Goal: Task Accomplishment & Management: Use online tool/utility

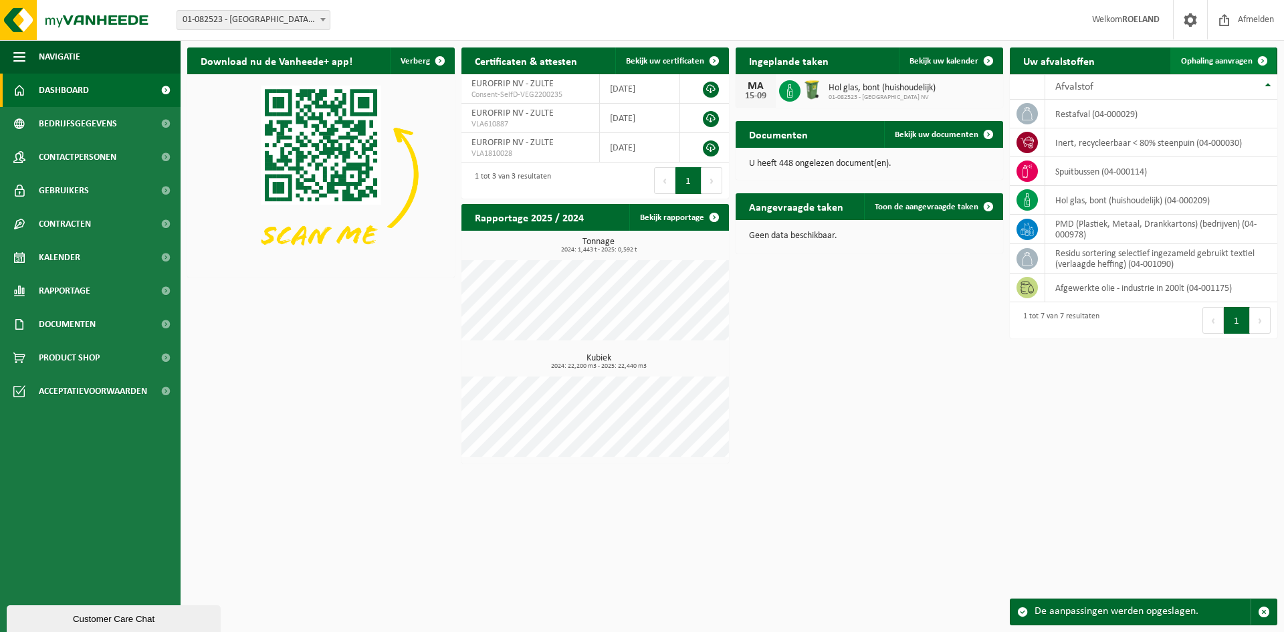
click at [1209, 62] on span "Ophaling aanvragen" at bounding box center [1217, 61] width 72 height 9
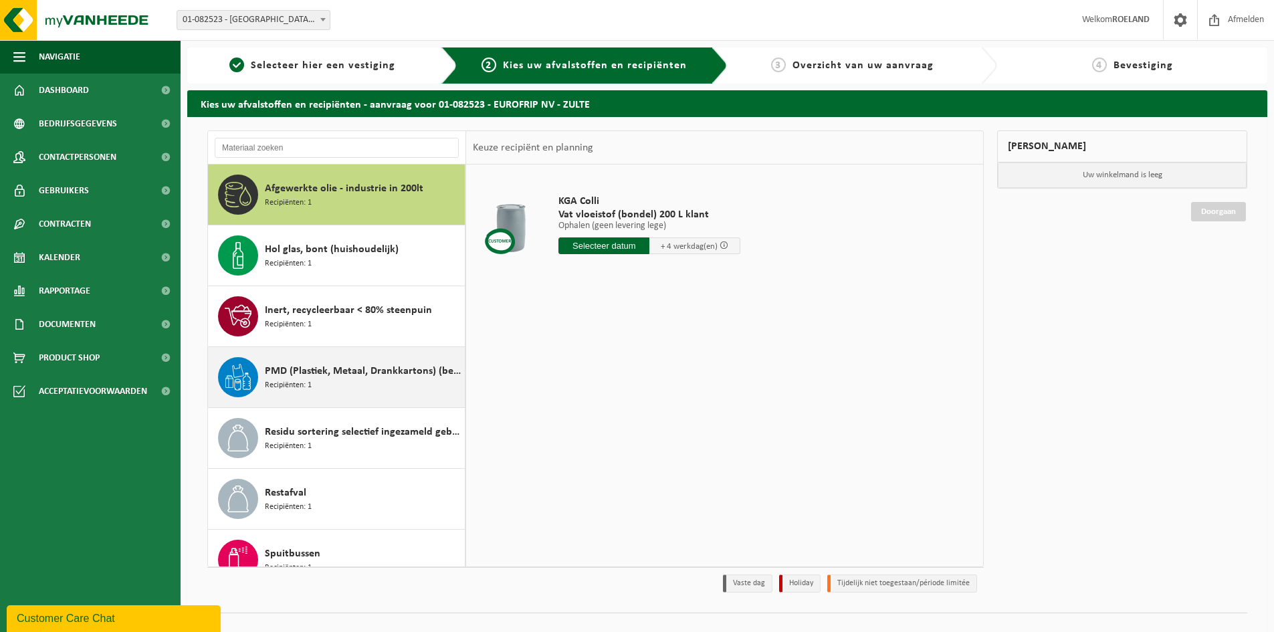
click at [302, 367] on span "PMD (Plastiek, Metaal, Drankkartons) (bedrijven)" at bounding box center [363, 371] width 197 height 16
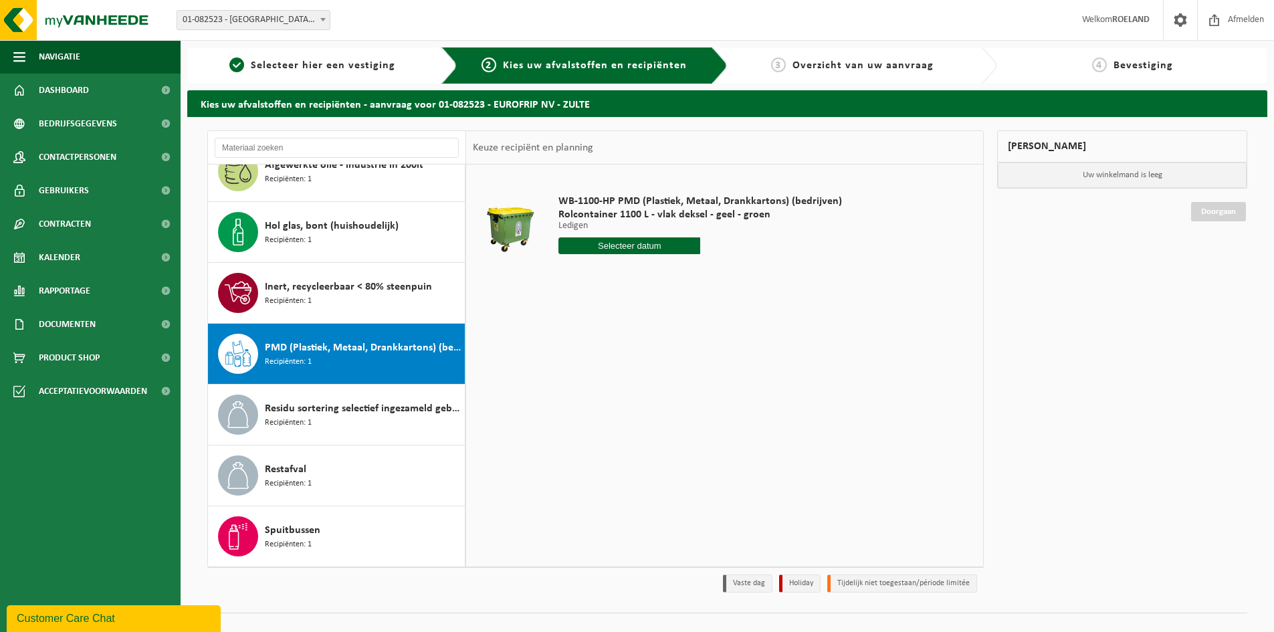
click at [619, 244] on input "text" at bounding box center [629, 245] width 142 height 17
click at [596, 364] on div "1 2 3 4 5 6 7 8 9 10 11 12 13 14 15 16 17 18 19 20 21 22 23 24 25 26 27 28 29 3…" at bounding box center [641, 364] width 165 height 107
click at [619, 363] on div "1 2 3 4 5 6 7 8 9 10 11 12 13 14 15 16 17 18 19 20 21 22 23 24 25 26 27 28 29 3…" at bounding box center [641, 364] width 165 height 107
click at [622, 246] on input "text" at bounding box center [629, 245] width 142 height 17
click at [288, 480] on span "Recipiënten: 1" at bounding box center [288, 484] width 47 height 13
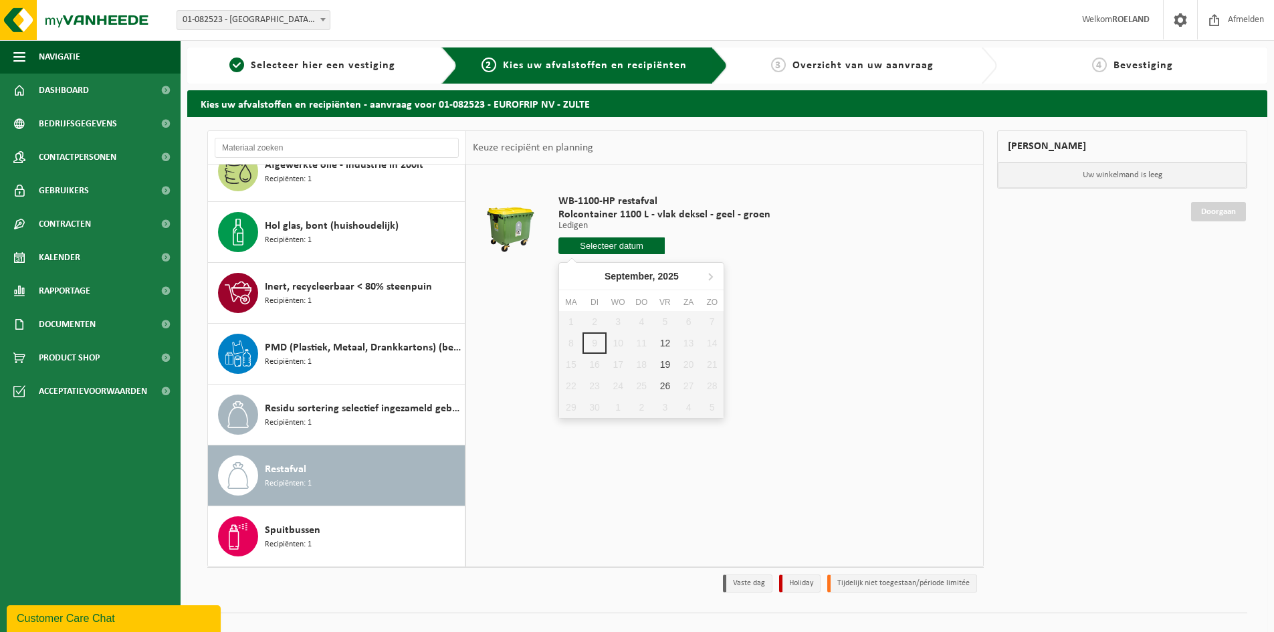
click at [616, 245] on input "text" at bounding box center [611, 245] width 106 height 17
click at [332, 357] on div "PMD (Plastiek, Metaal, Drankkartons) (bedrijven) Recipiënten: 1" at bounding box center [363, 354] width 197 height 40
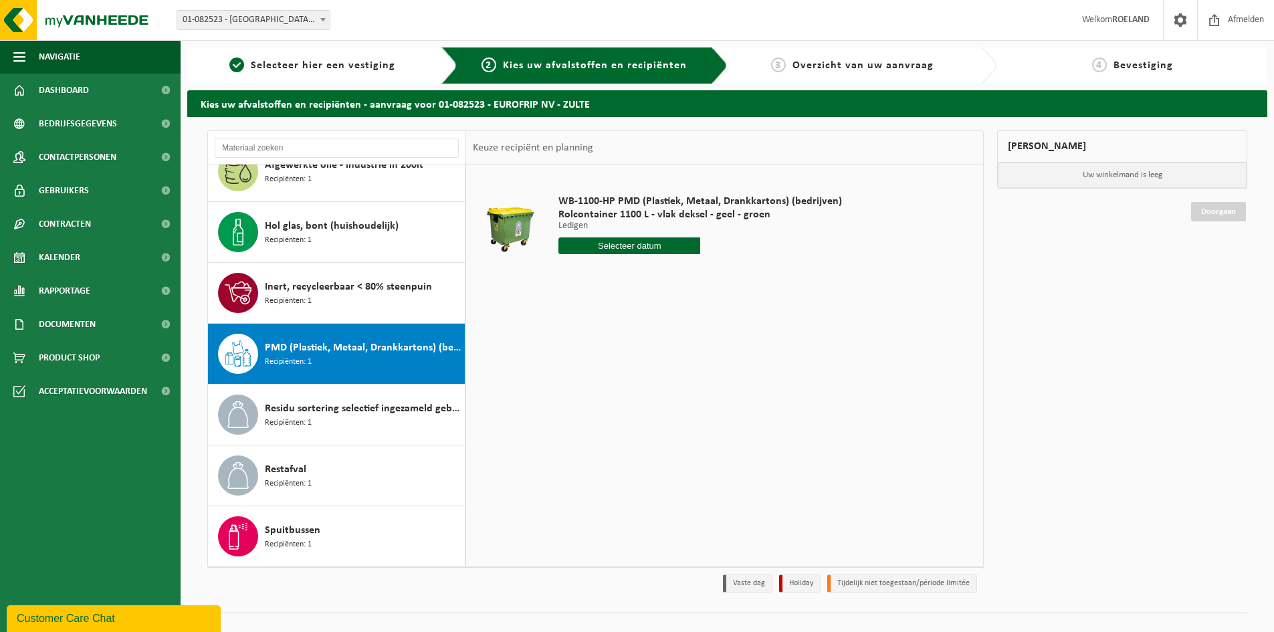
click at [611, 245] on input "text" at bounding box center [629, 245] width 142 height 17
click at [594, 385] on div "23" at bounding box center [594, 385] width 23 height 21
type input "Van 2025-09-23"
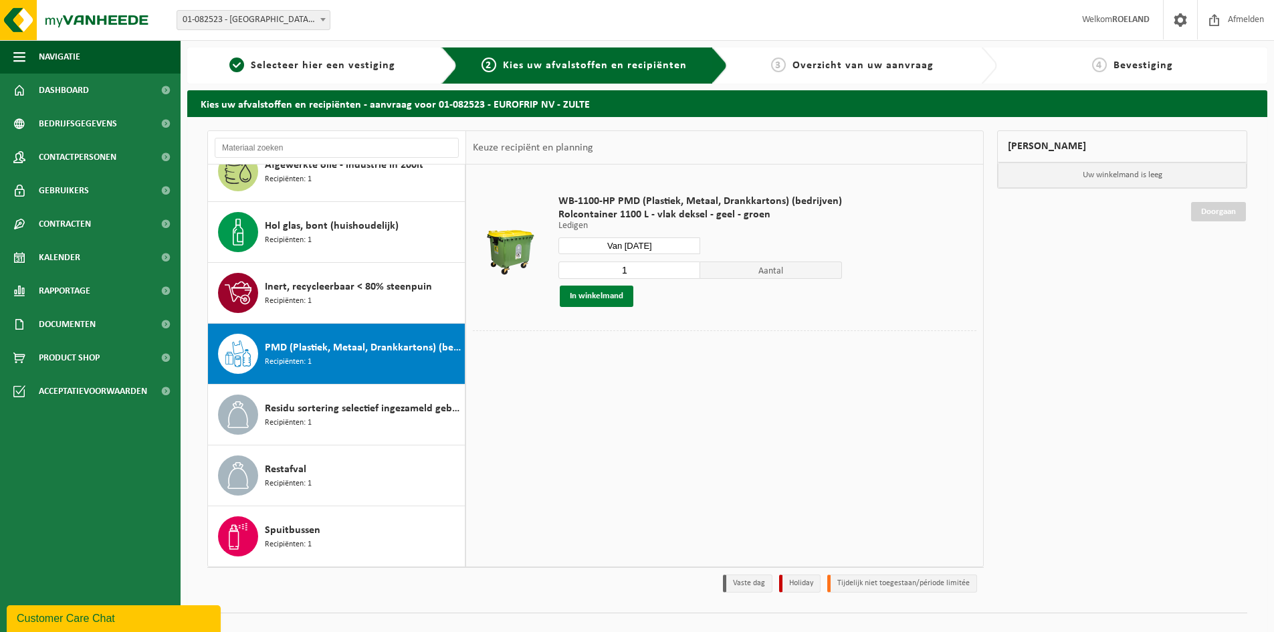
click at [593, 296] on button "In winkelmand" at bounding box center [597, 296] width 74 height 21
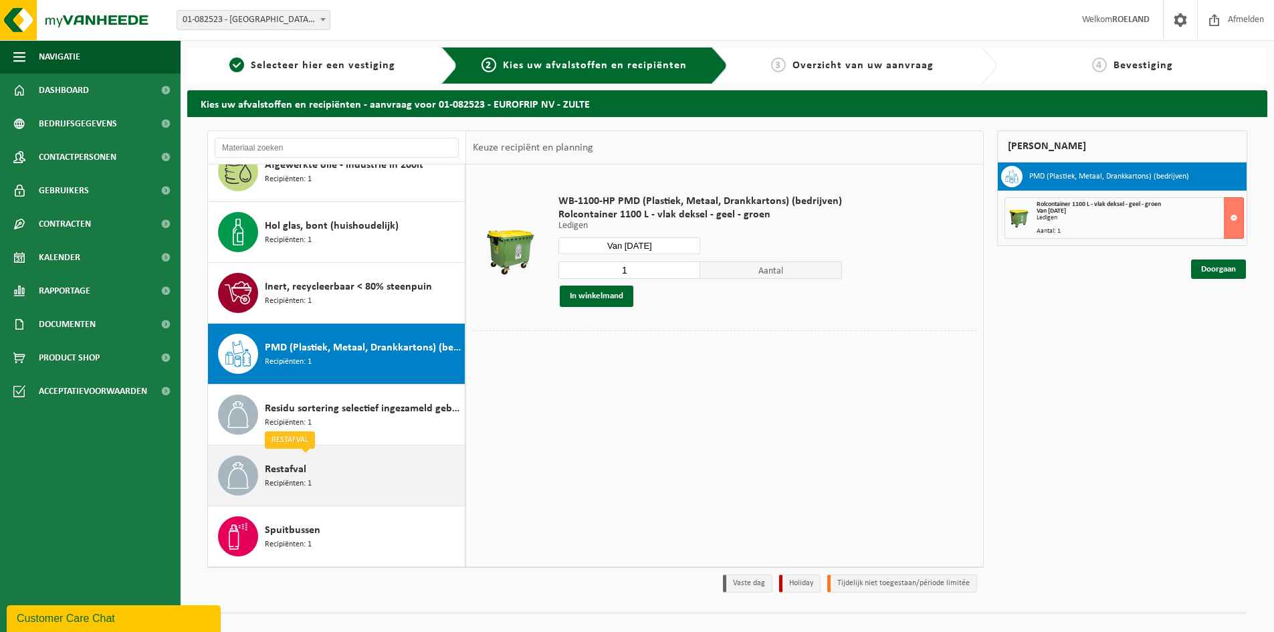
click at [287, 472] on span "Restafval" at bounding box center [285, 470] width 41 height 16
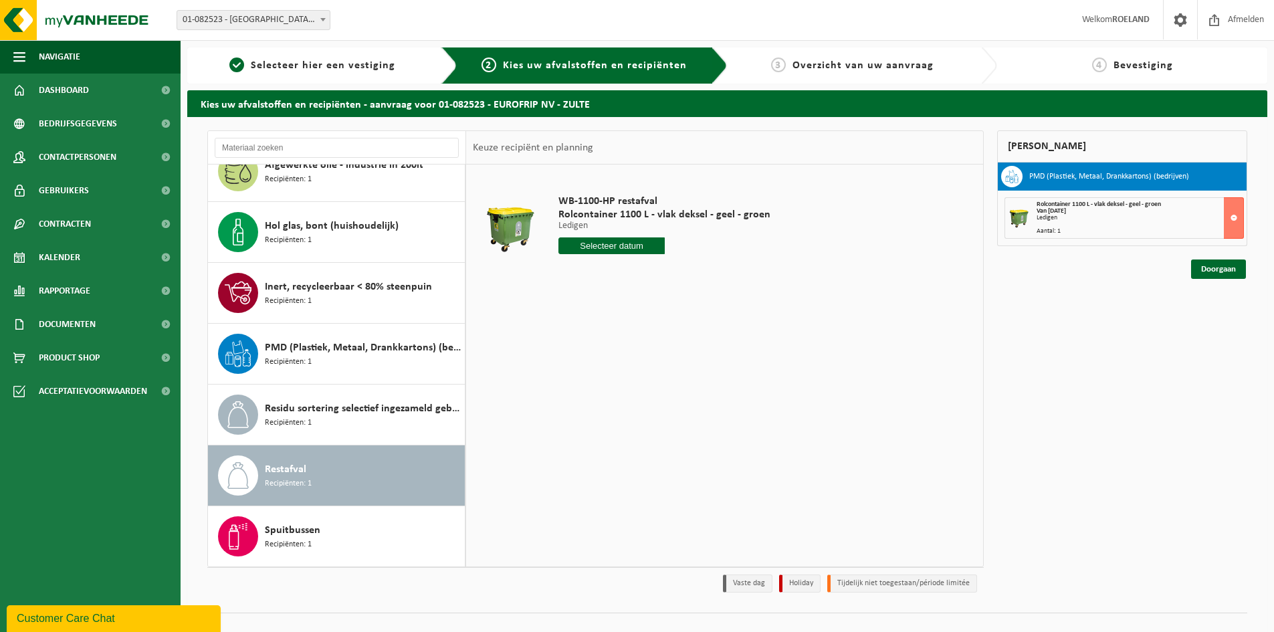
click at [601, 244] on input "text" at bounding box center [611, 245] width 106 height 17
click at [668, 364] on div "19" at bounding box center [664, 364] width 23 height 21
type input "Van 2025-09-19"
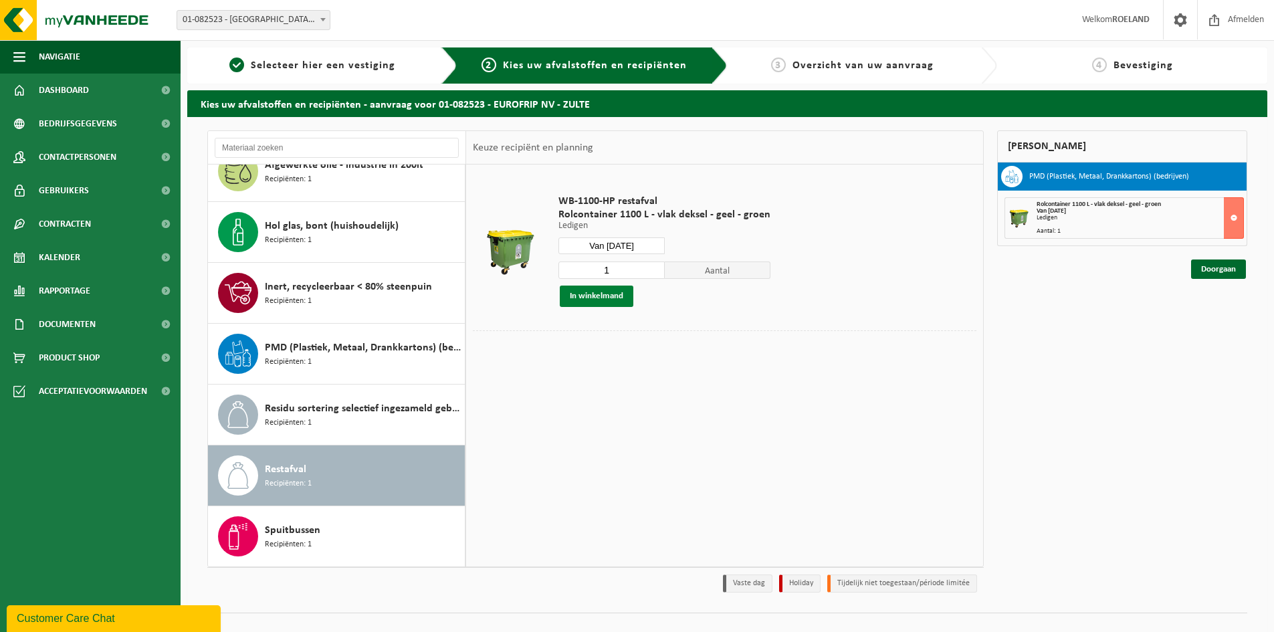
click at [597, 293] on button "In winkelmand" at bounding box center [597, 296] width 74 height 21
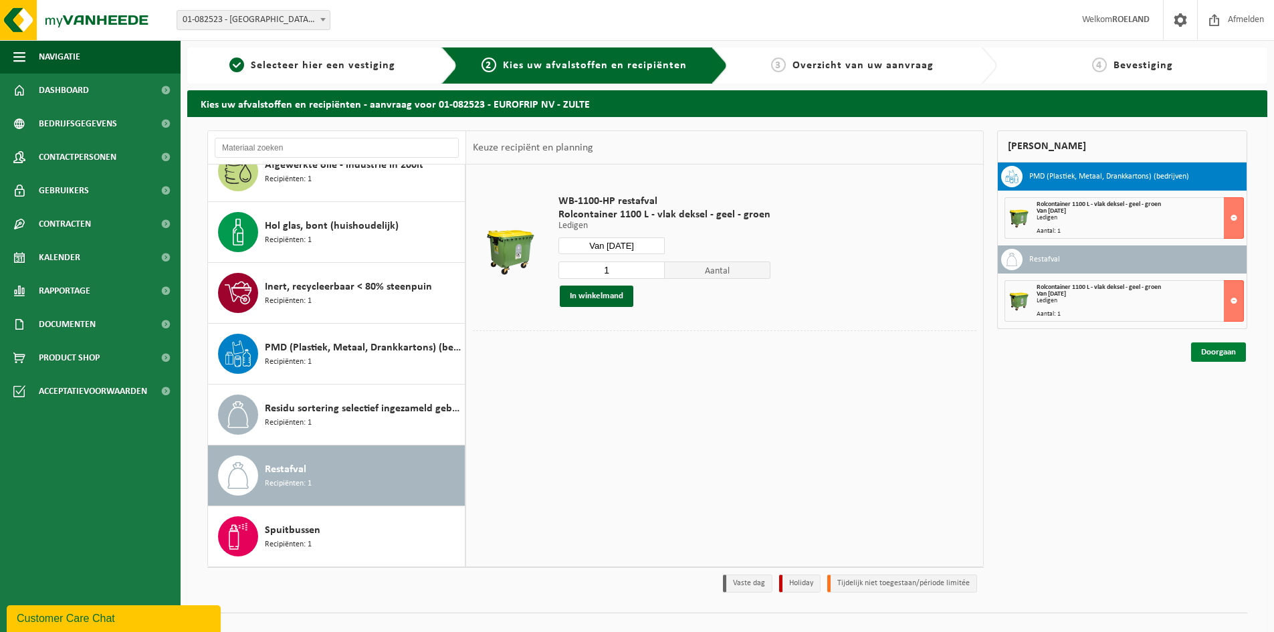
click at [1219, 352] on link "Doorgaan" at bounding box center [1218, 351] width 55 height 19
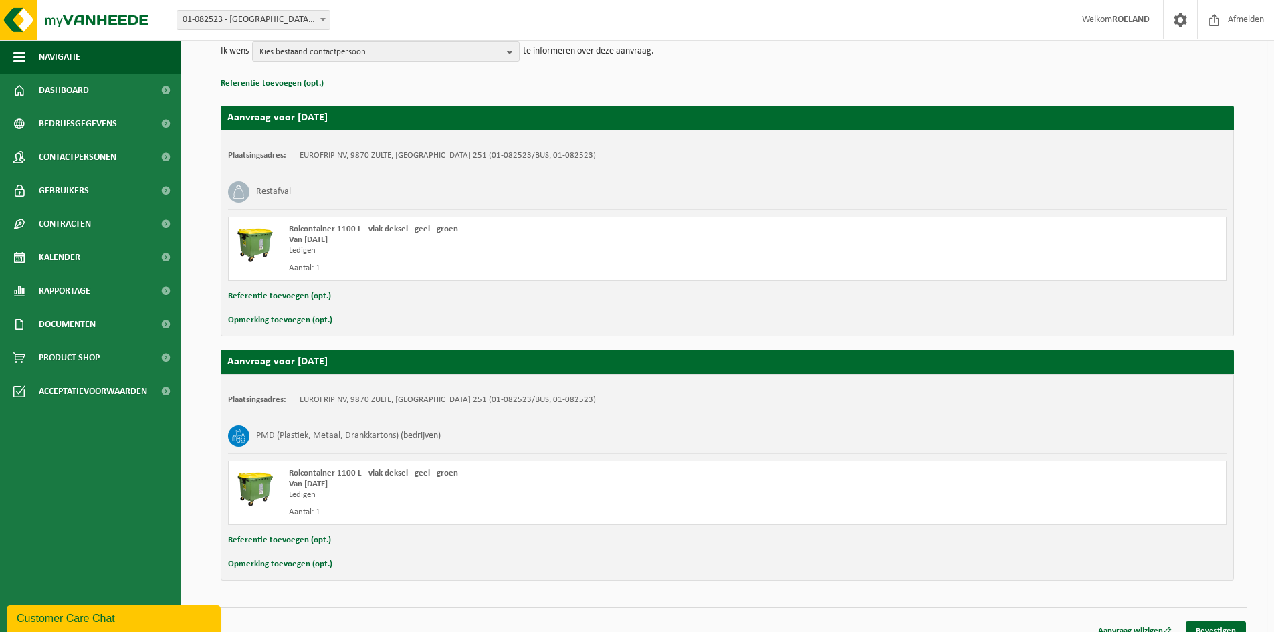
scroll to position [186, 0]
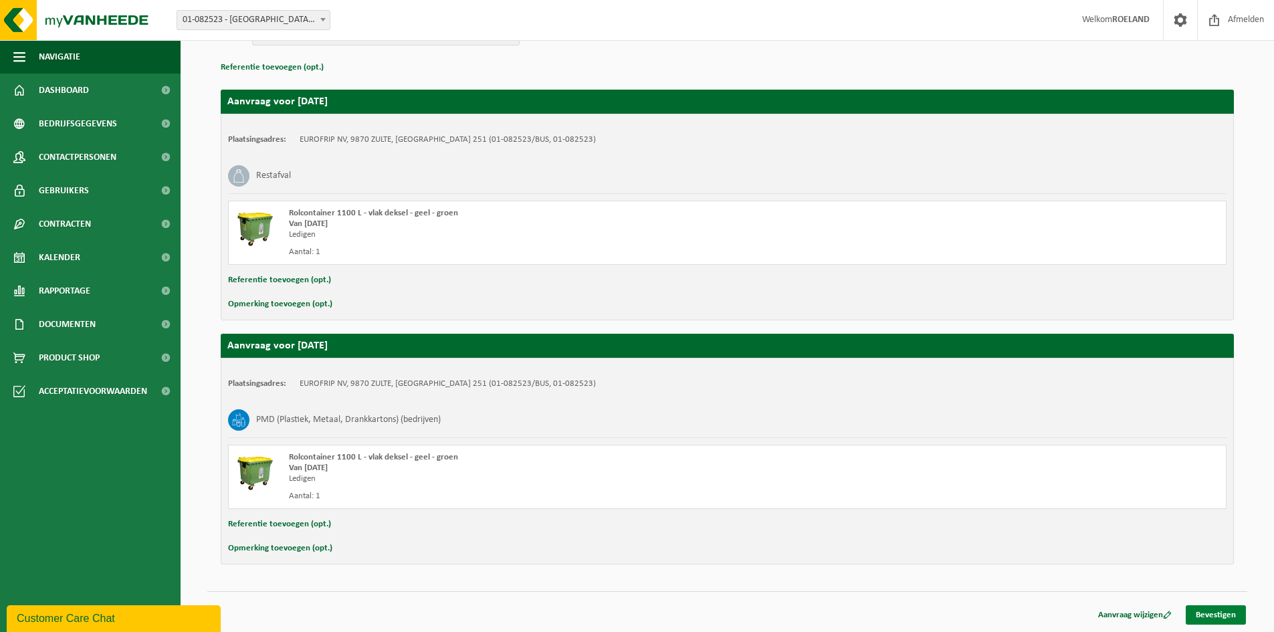
click at [1214, 617] on link "Bevestigen" at bounding box center [1216, 614] width 60 height 19
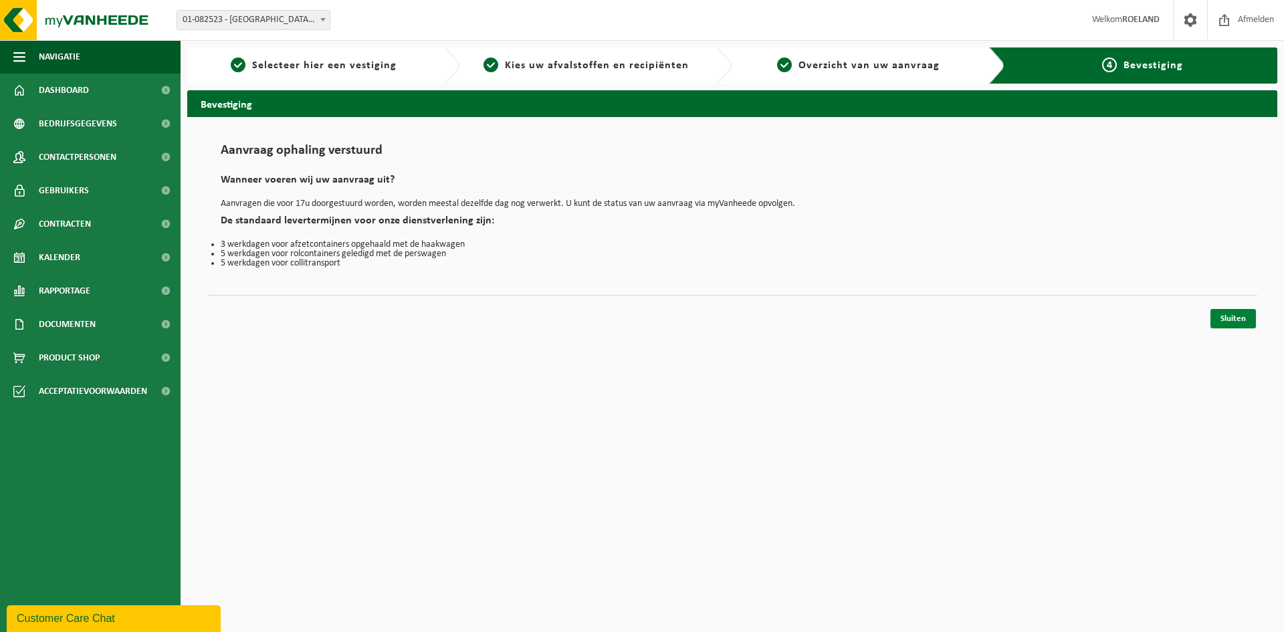
click at [1235, 317] on link "Sluiten" at bounding box center [1233, 318] width 45 height 19
